Goal: Find specific page/section: Find specific page/section

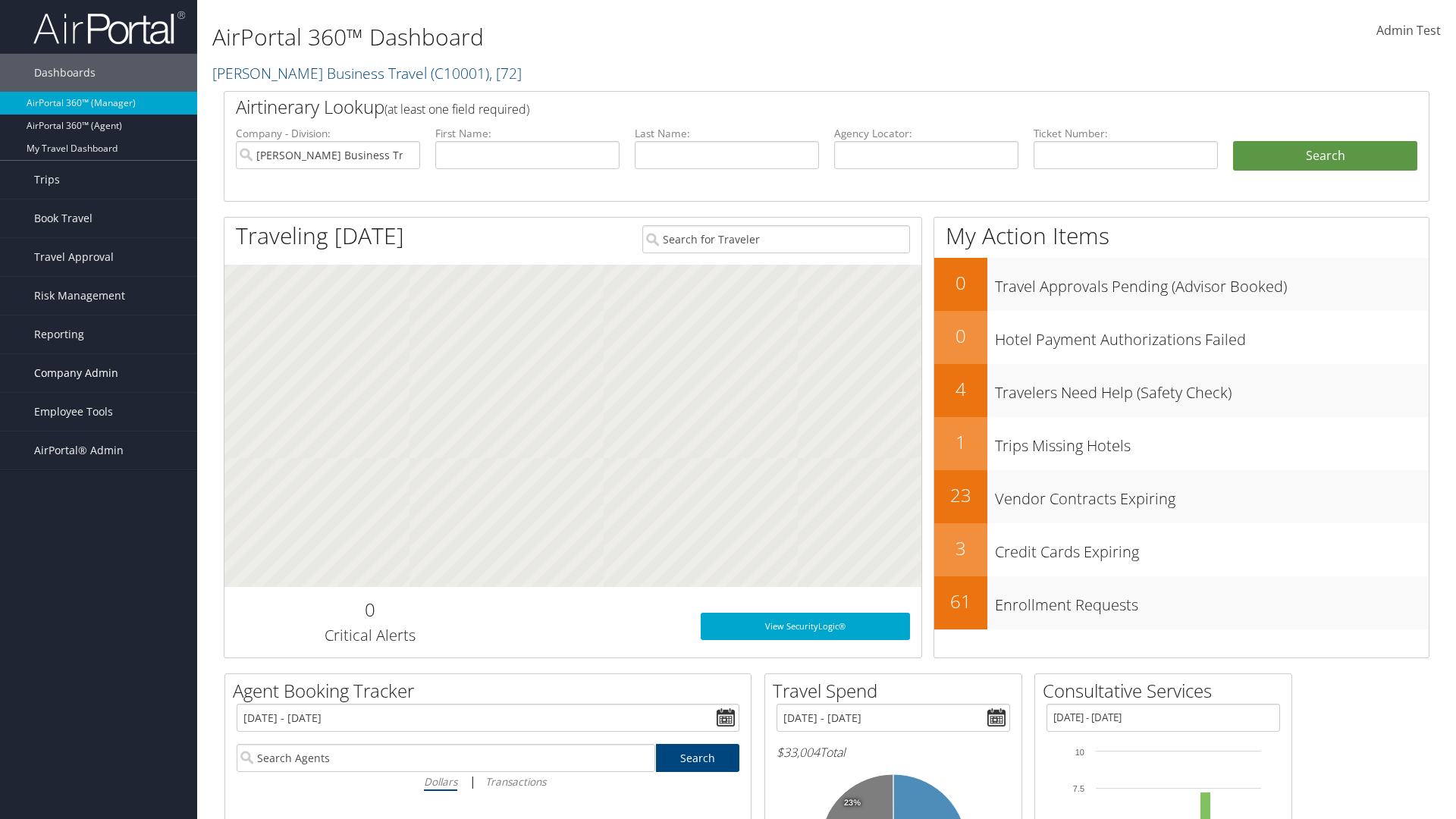
click at [99, 373] on span "Company Admin" at bounding box center [76, 373] width 84 height 38
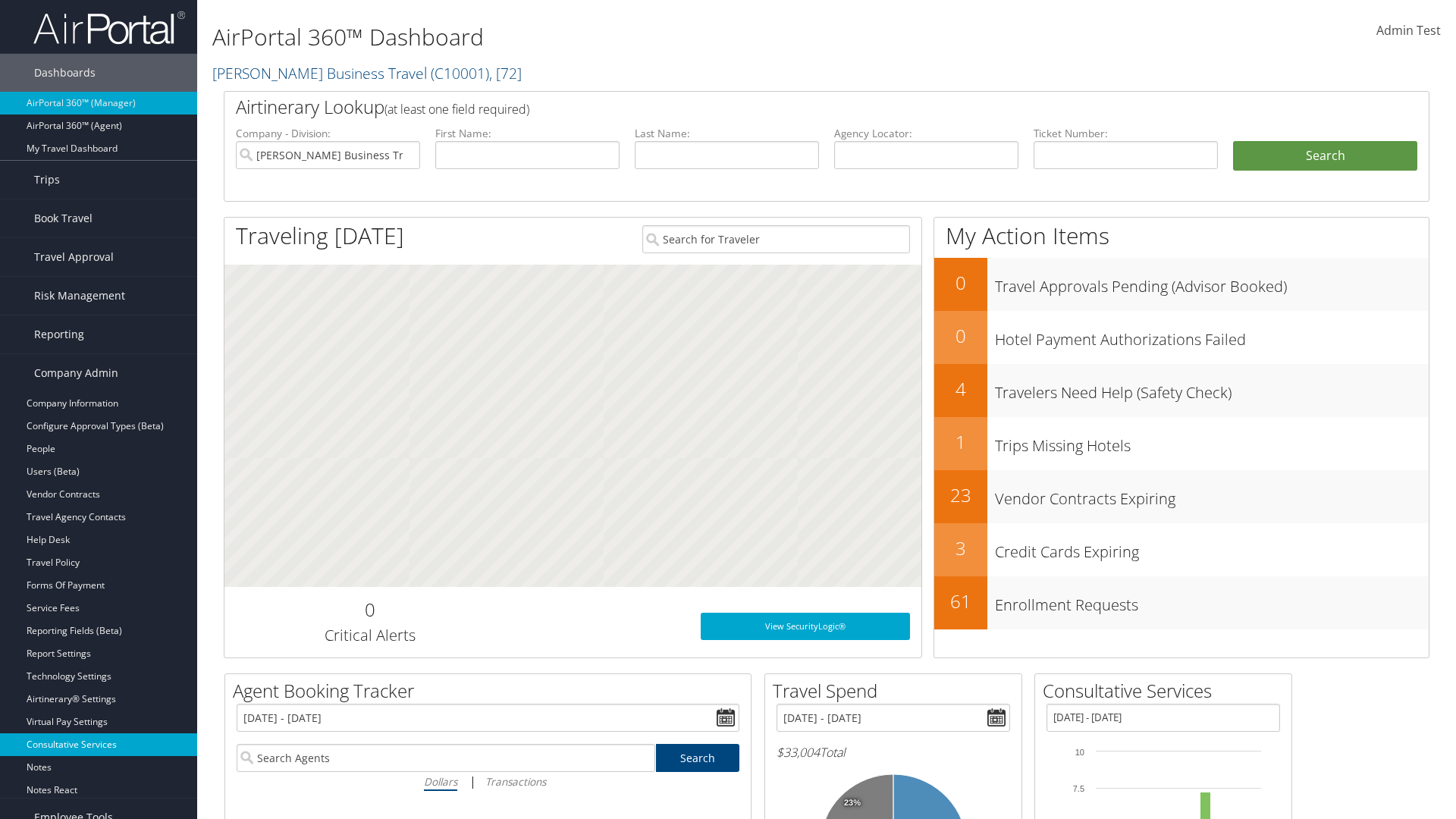
click at [99, 744] on link "Consultative Services" at bounding box center [98, 744] width 197 height 22
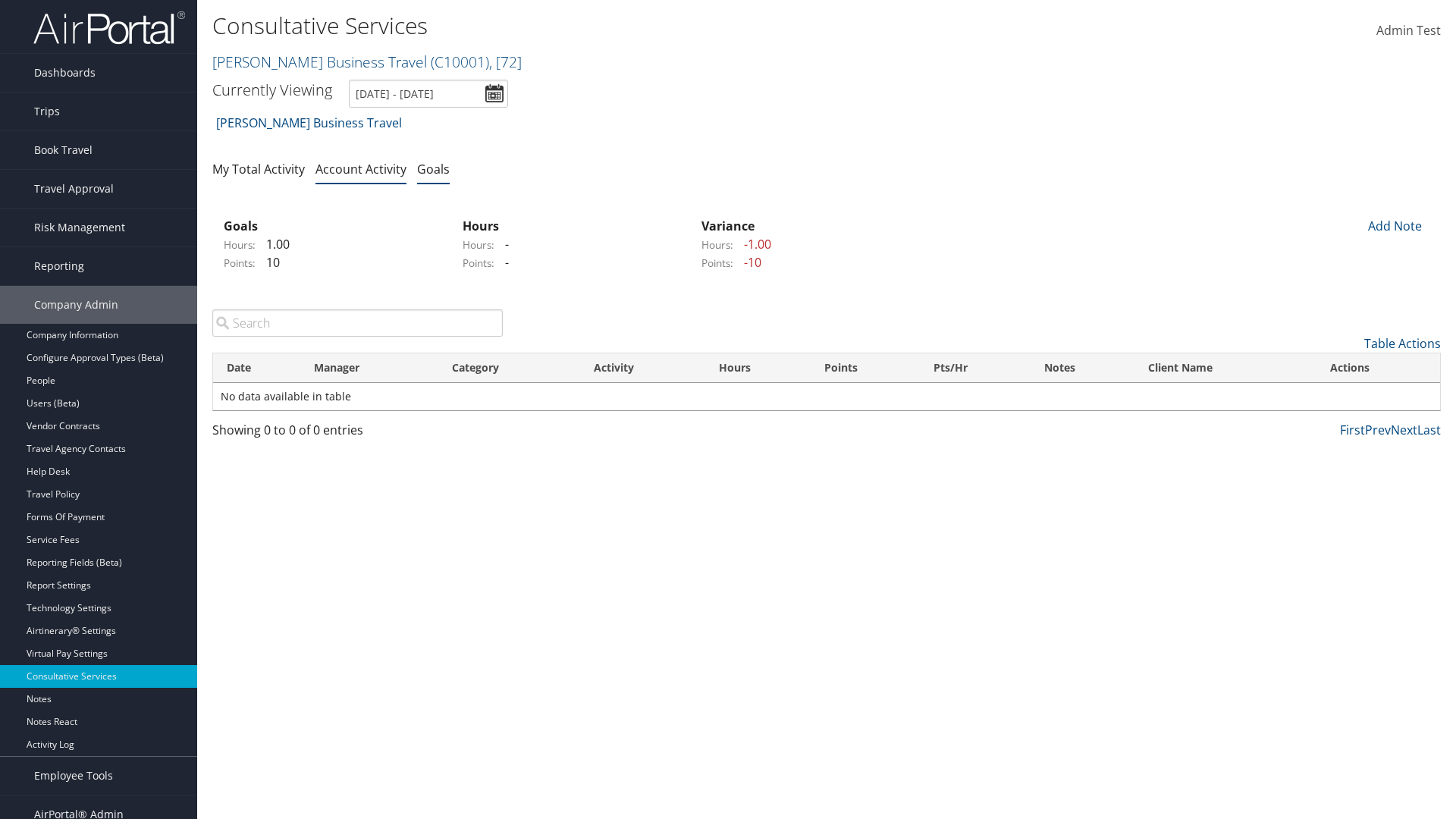
click at [433, 168] on link "Goals" at bounding box center [433, 168] width 33 height 16
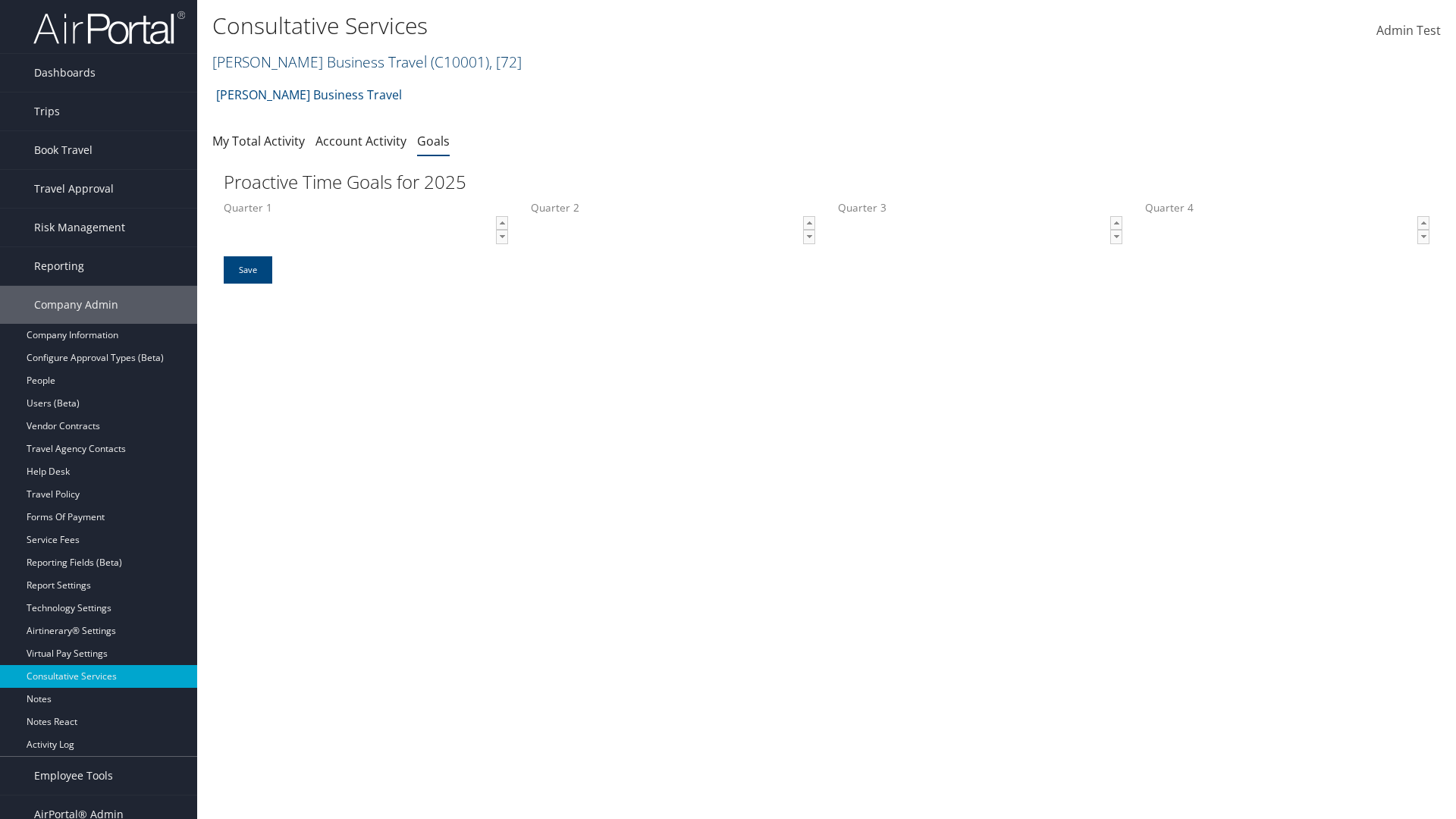
click at [312, 61] on link "[PERSON_NAME] Business Travel ( C10001 ) , [ 72 ]" at bounding box center [367, 62] width 309 height 21
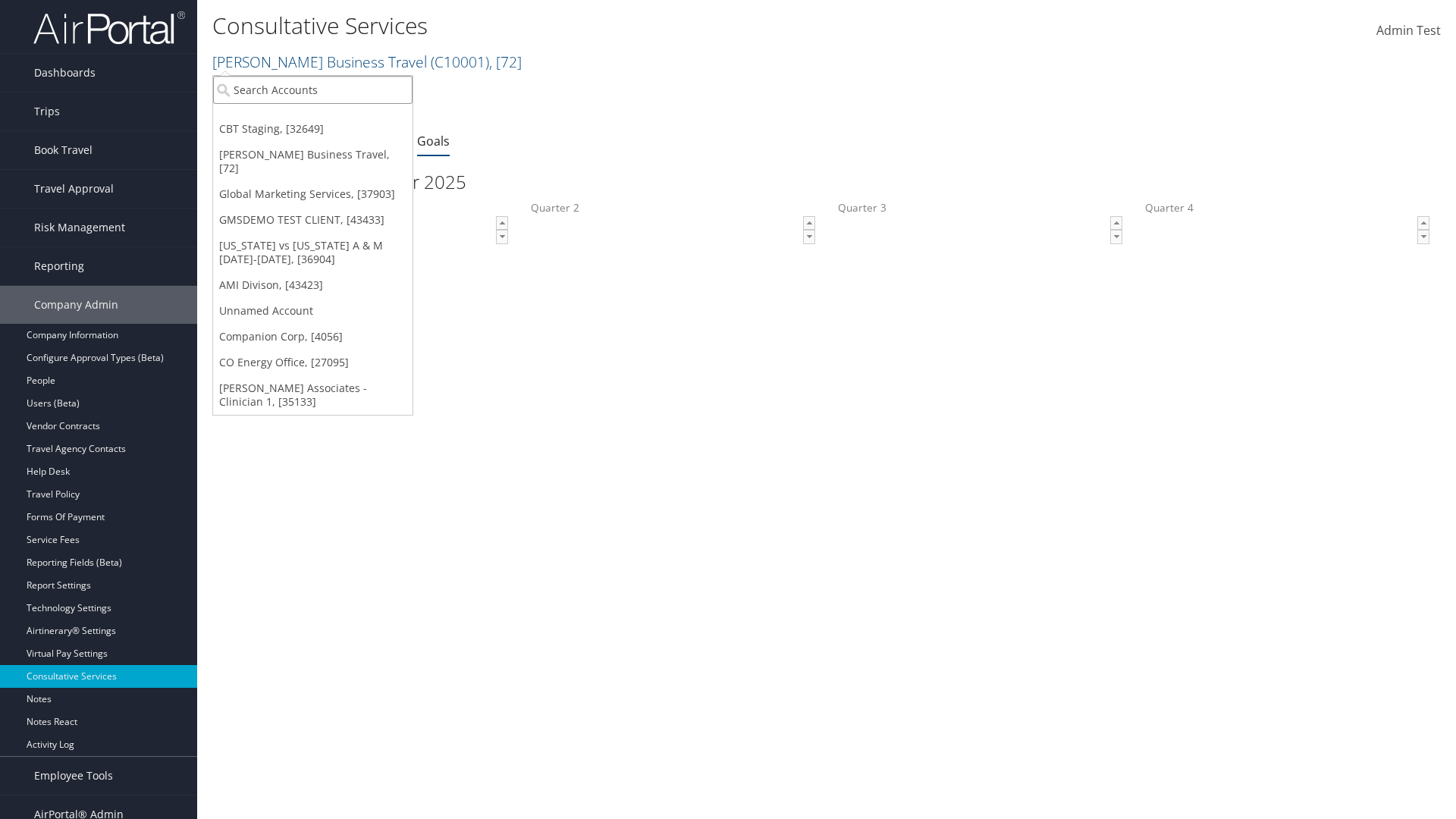
click at [312, 89] on input "search" at bounding box center [313, 89] width 199 height 28
type input "Global Marketing Services"
click at [327, 118] on div "Global Marketing Services (301946), [37903]" at bounding box center [327, 118] width 244 height 14
